Goal: Transaction & Acquisition: Book appointment/travel/reservation

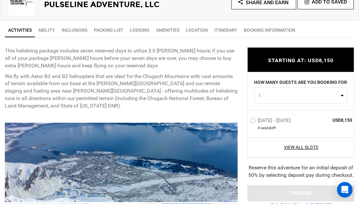
scroll to position [234, 0]
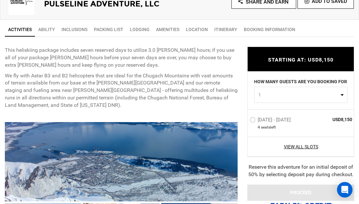
click at [252, 122] on label "[DATE] - [DATE]" at bounding box center [271, 121] width 43 height 8
click at [245, 122] on input "[DATE] - [DATE]" at bounding box center [245, 122] width 0 height 14
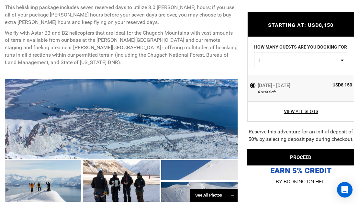
scroll to position [283, 0]
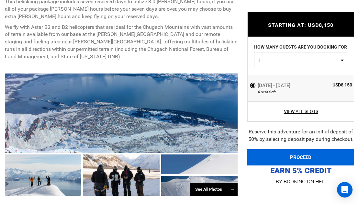
click at [314, 157] on button "PROCEED" at bounding box center [300, 157] width 107 height 16
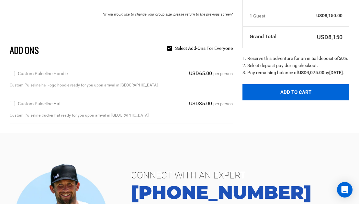
scroll to position [102, 0]
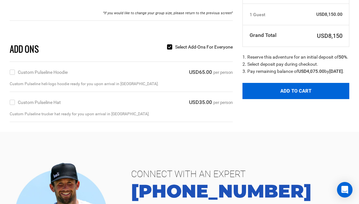
click at [297, 99] on button "Add to Cart" at bounding box center [296, 91] width 107 height 16
